Goal: Answer question/provide support

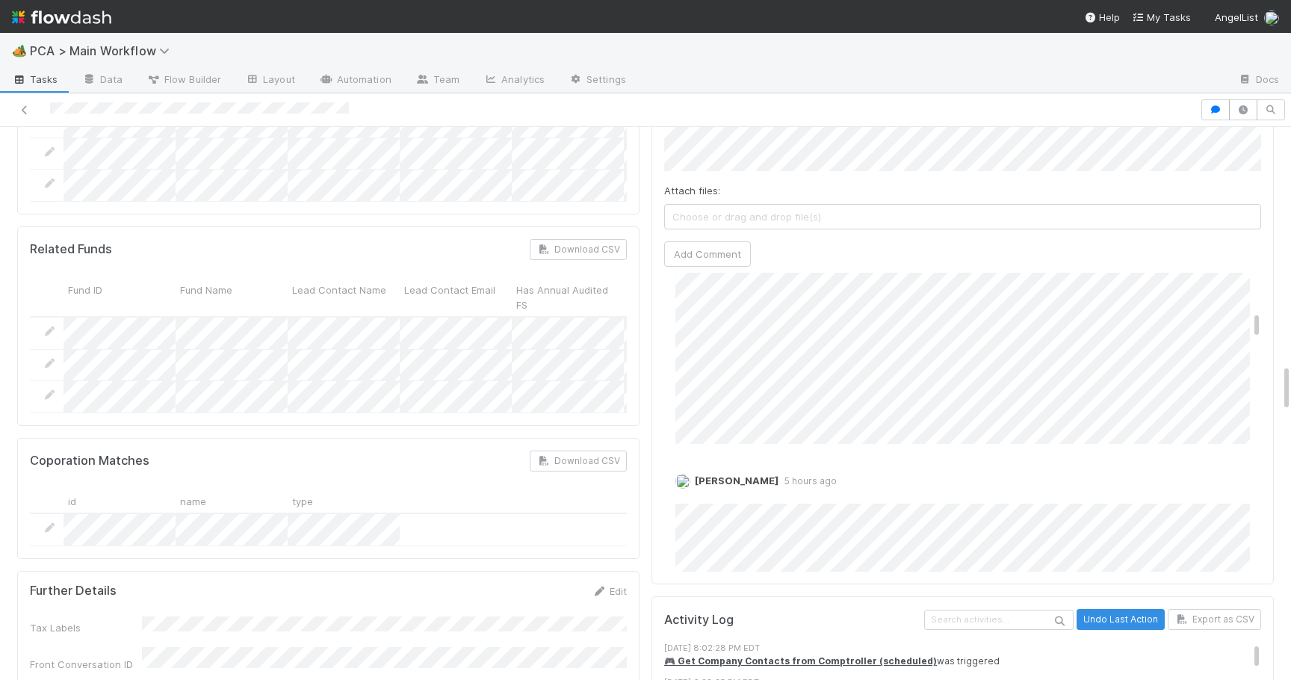
scroll to position [477, 0]
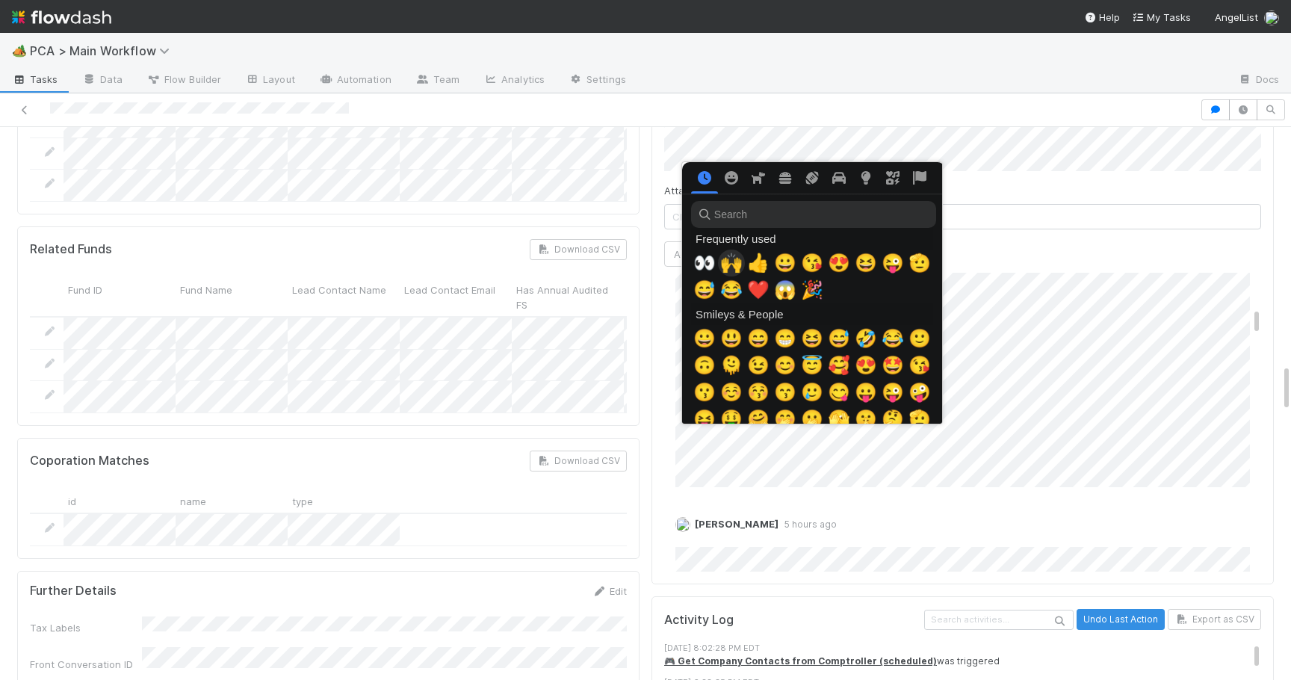
click span "🙌"
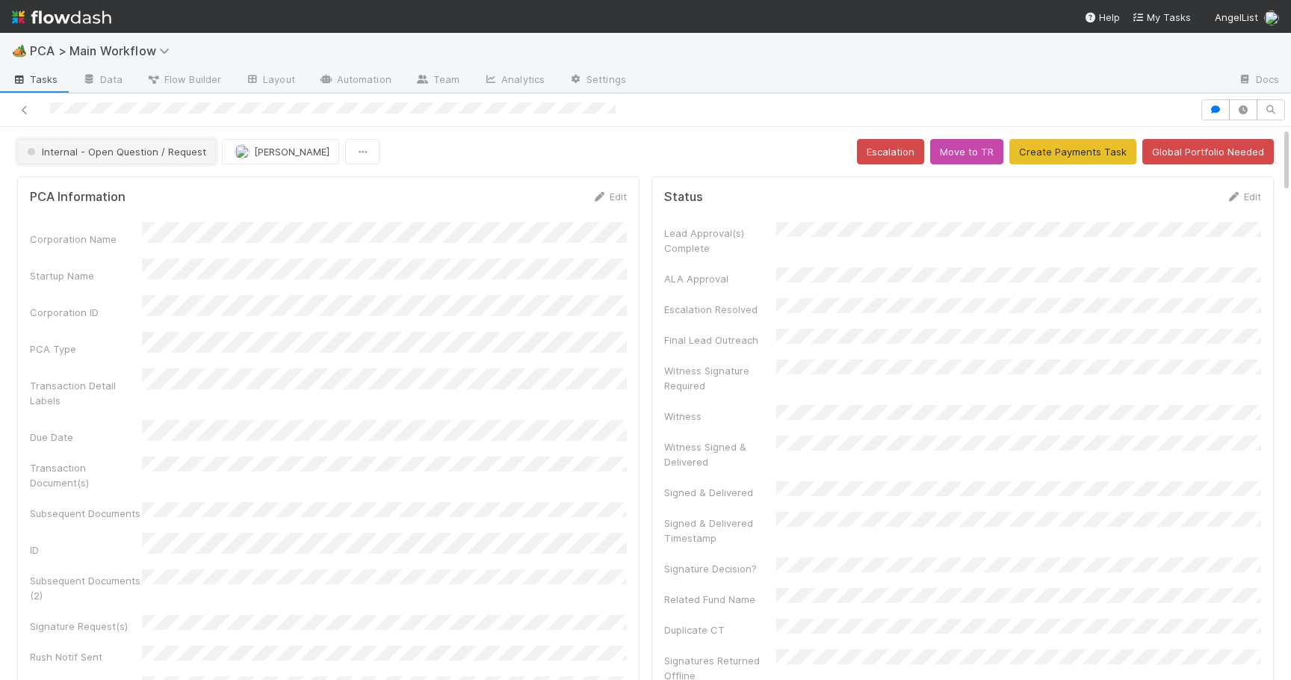
click at [126, 161] on button "Internal - Open Question / Request" at bounding box center [116, 151] width 199 height 25
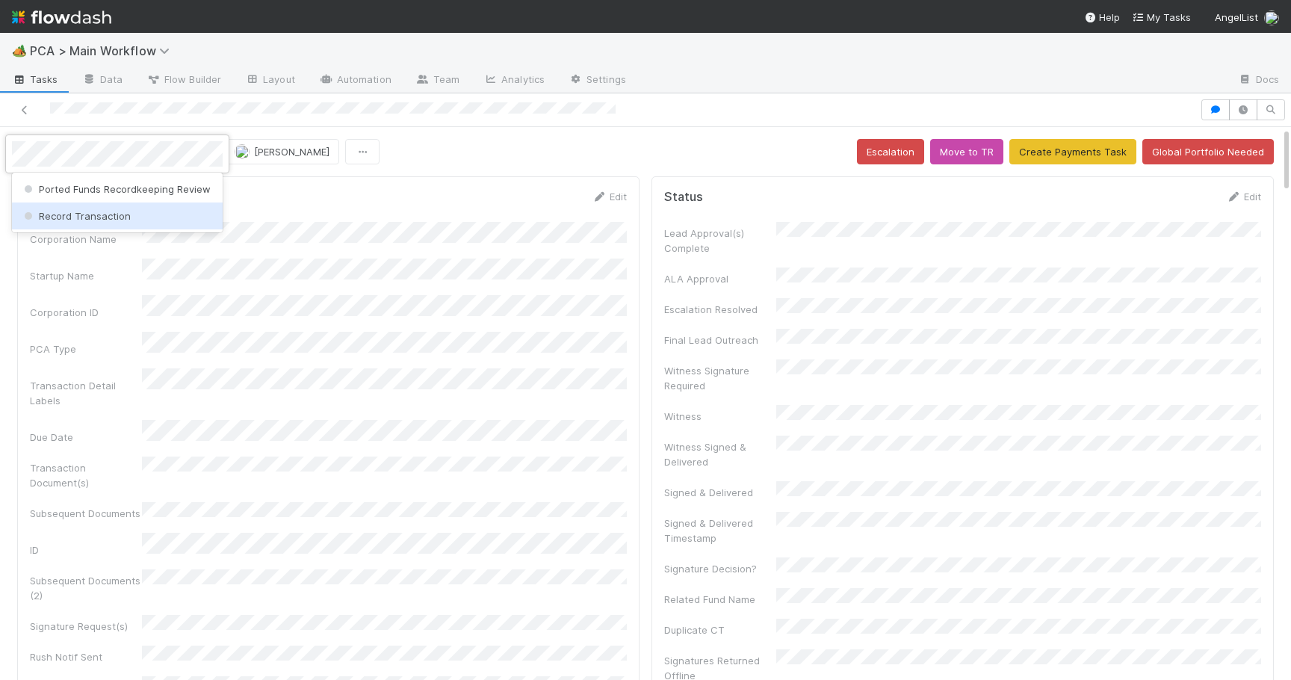
click at [126, 210] on span "Record Transaction" at bounding box center [76, 216] width 110 height 12
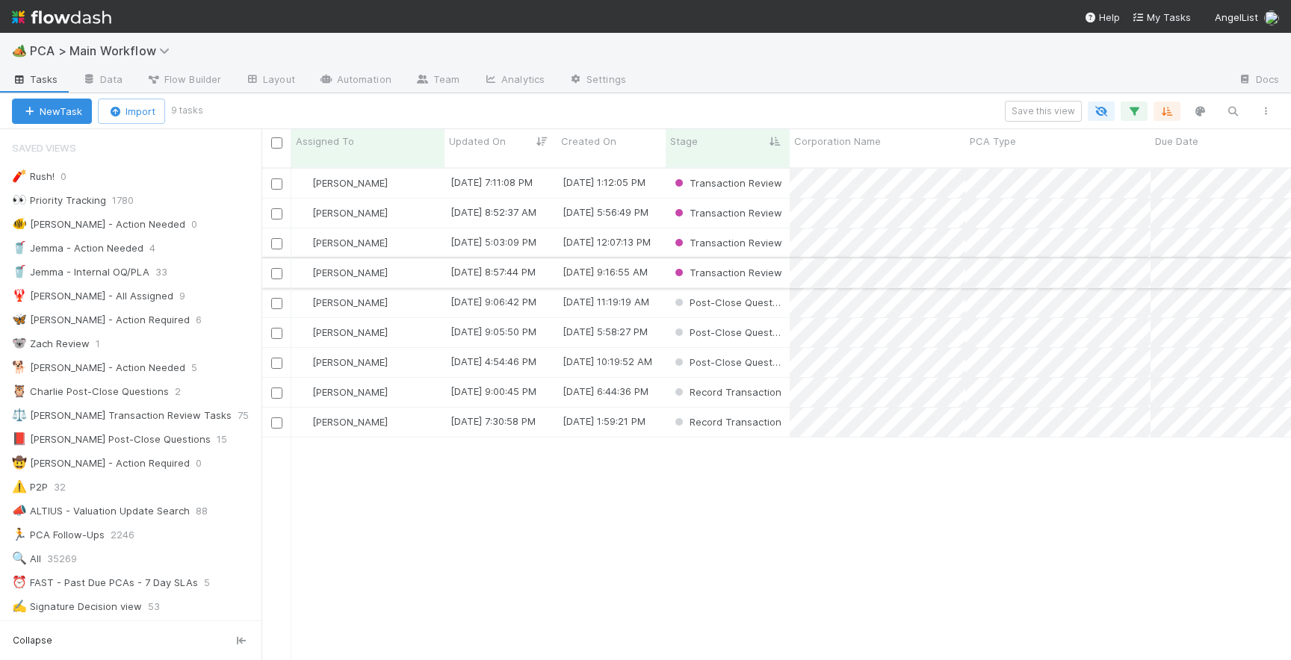
scroll to position [504, 1030]
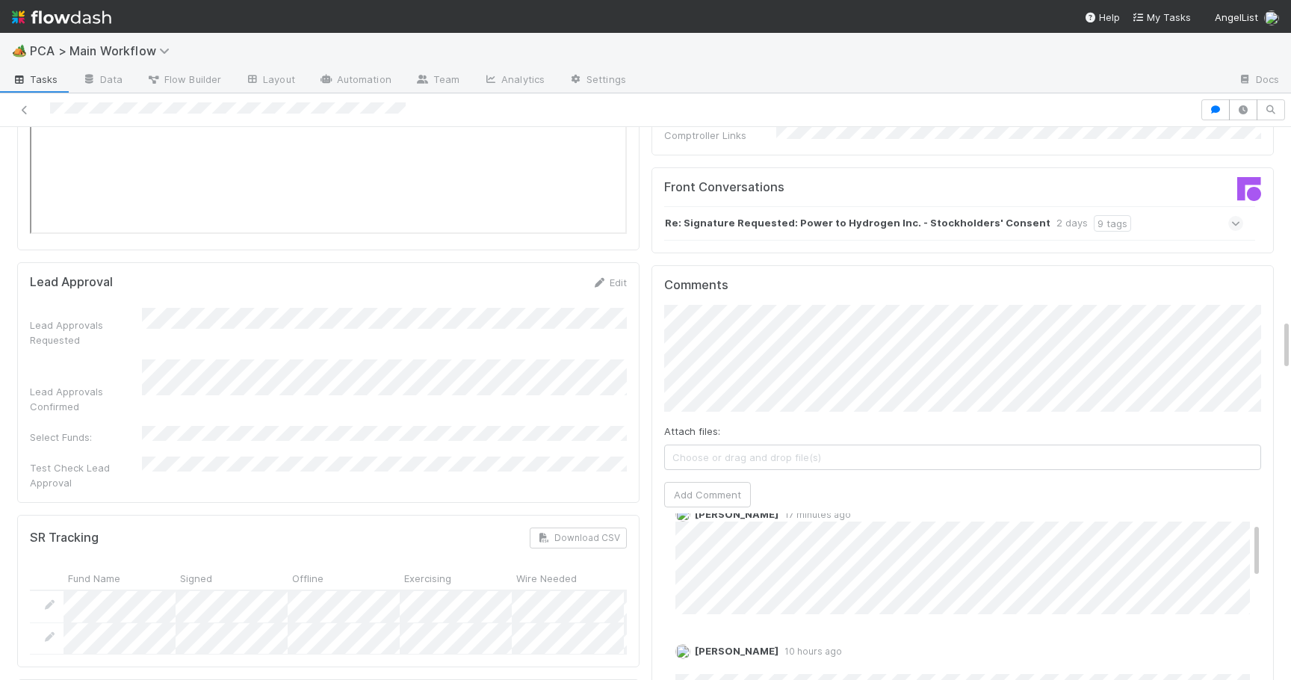
scroll to position [2, 0]
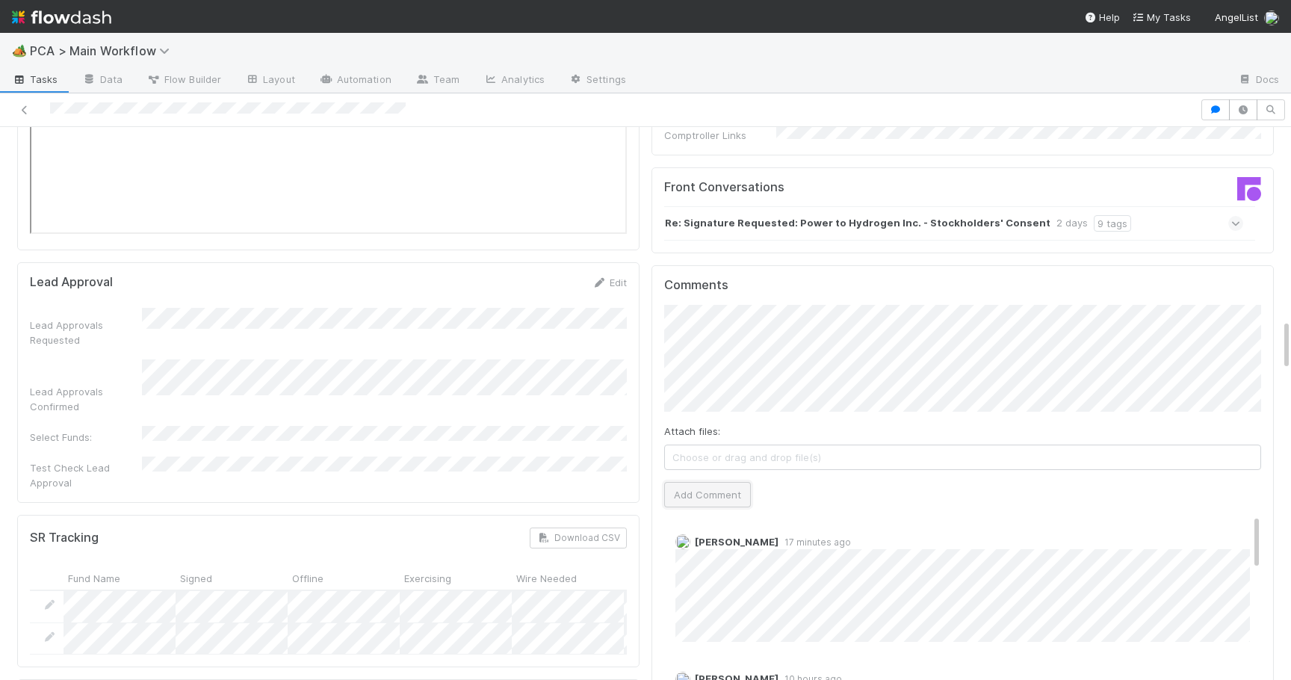
click at [718, 482] on button "Add Comment" at bounding box center [707, 494] width 87 height 25
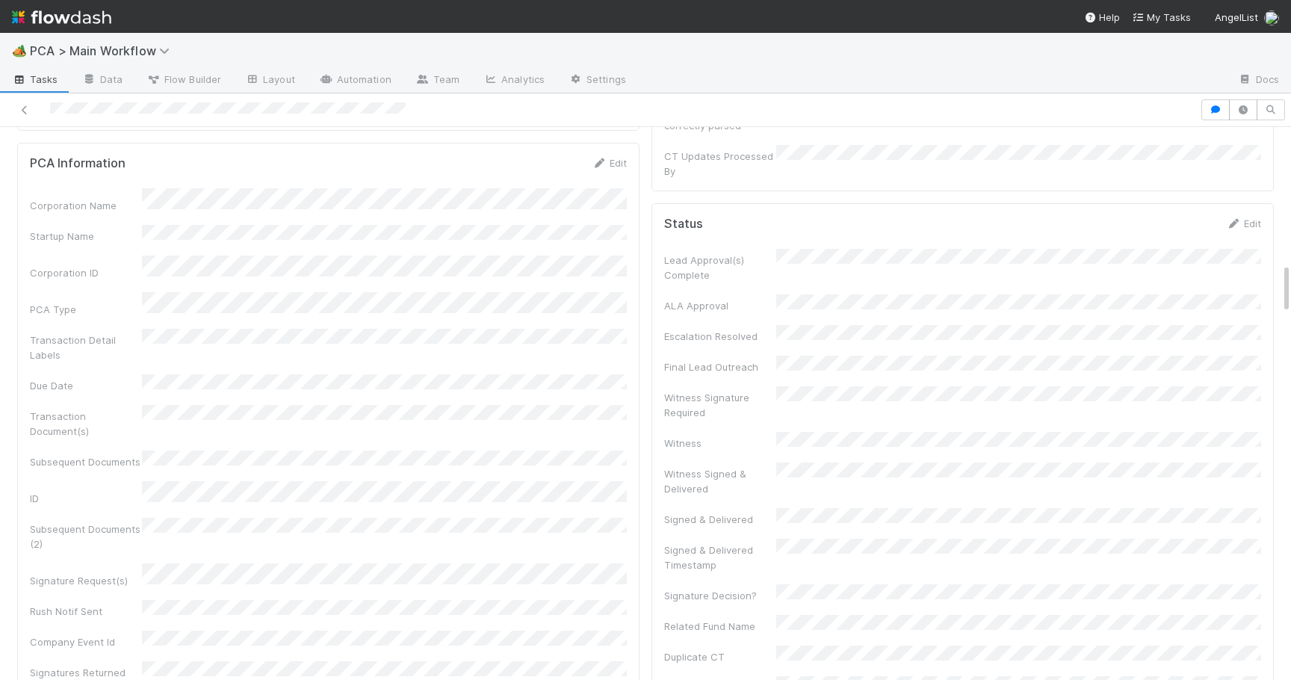
scroll to position [0, 0]
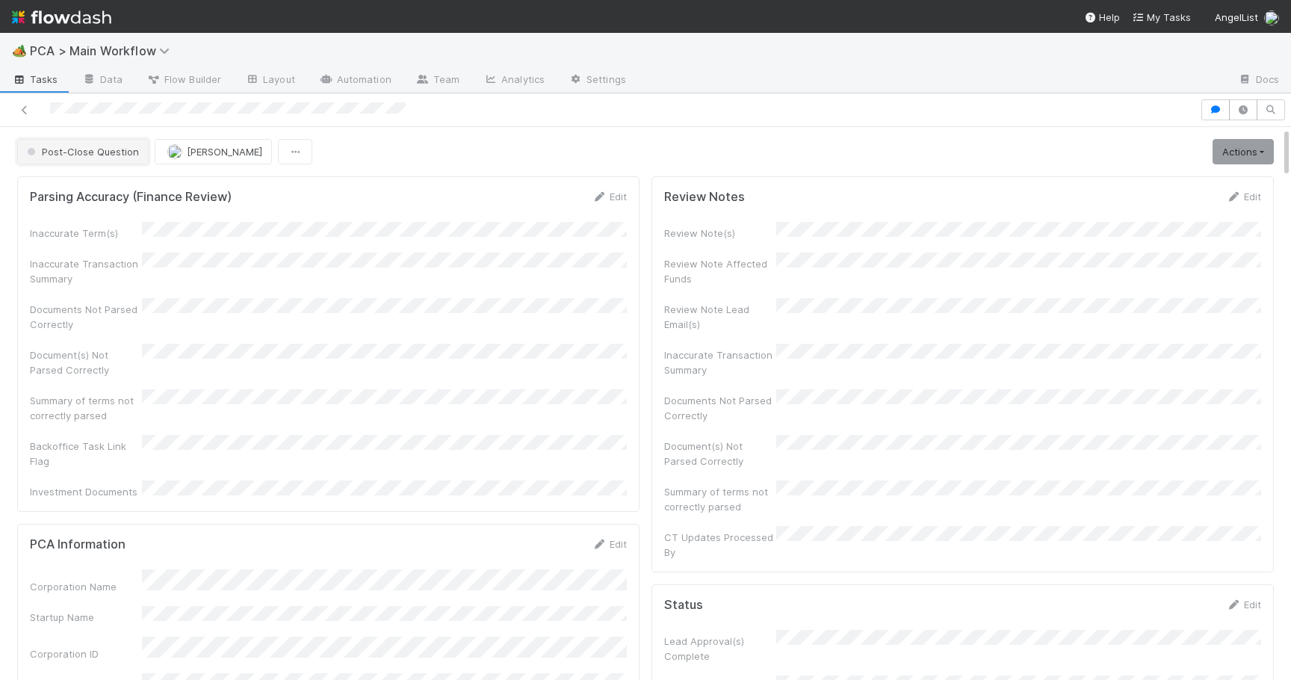
click at [99, 158] on button "Post-Close Question" at bounding box center [82, 151] width 131 height 25
click at [87, 187] on div "[MEDICAL_DATA]" at bounding box center [117, 189] width 211 height 27
